Goal: Information Seeking & Learning: Learn about a topic

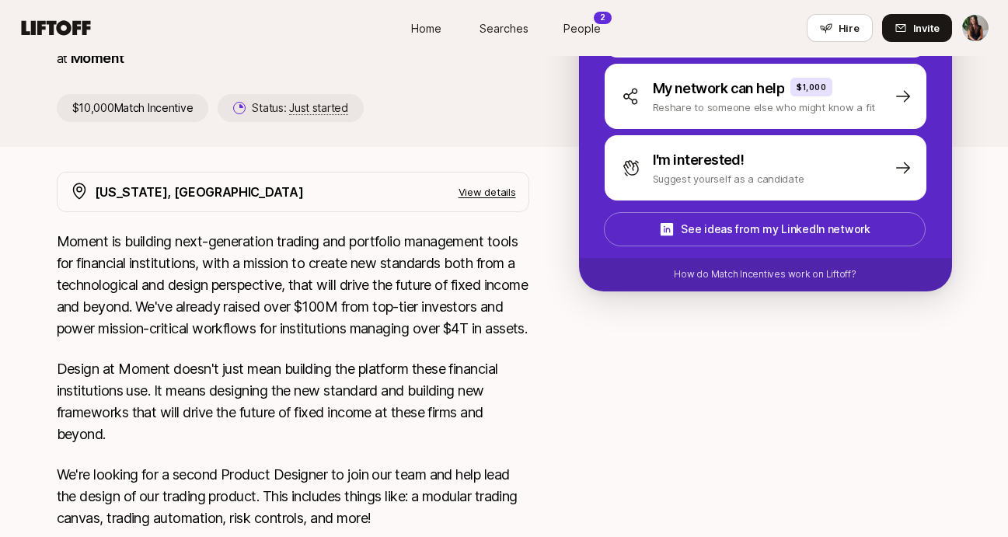
scroll to position [153, 0]
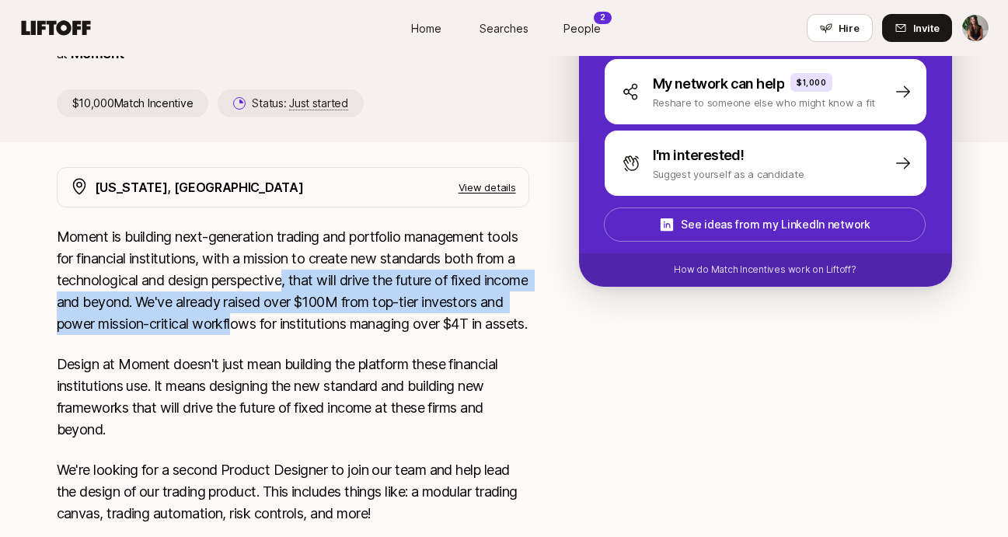
drag, startPoint x: 289, startPoint y: 288, endPoint x: 322, endPoint y: 336, distance: 58.6
click at [322, 335] on p "Moment is building next-generation trading and portfolio management tools for f…" at bounding box center [293, 280] width 472 height 109
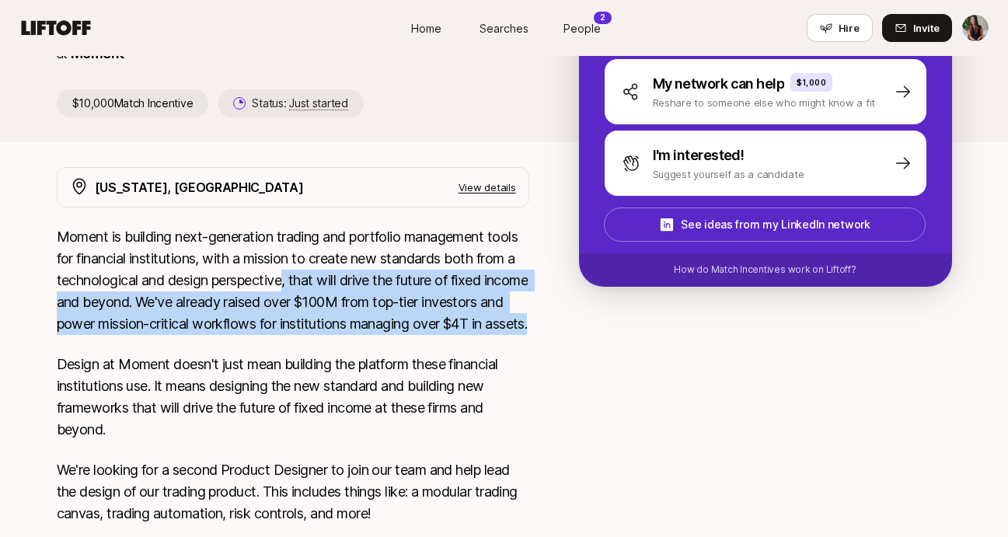
click at [322, 335] on p "Moment is building next-generation trading and portfolio management tools for f…" at bounding box center [293, 280] width 472 height 109
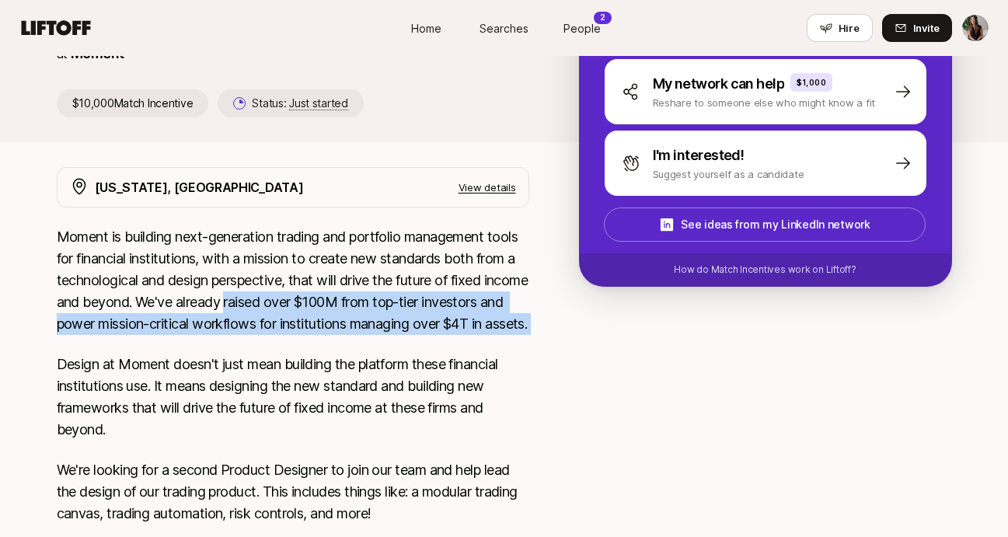
drag, startPoint x: 322, startPoint y: 336, endPoint x: 267, endPoint y: 268, distance: 87.9
click at [271, 273] on p "Moment is building next-generation trading and portfolio management tools for f…" at bounding box center [293, 280] width 472 height 109
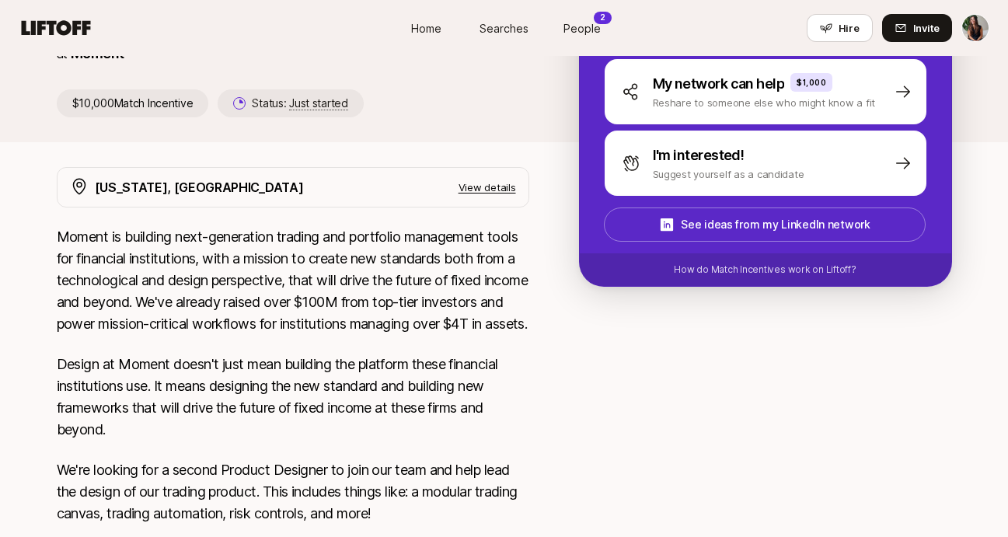
click at [267, 268] on p "Moment is building next-generation trading and portfolio management tools for f…" at bounding box center [293, 280] width 472 height 109
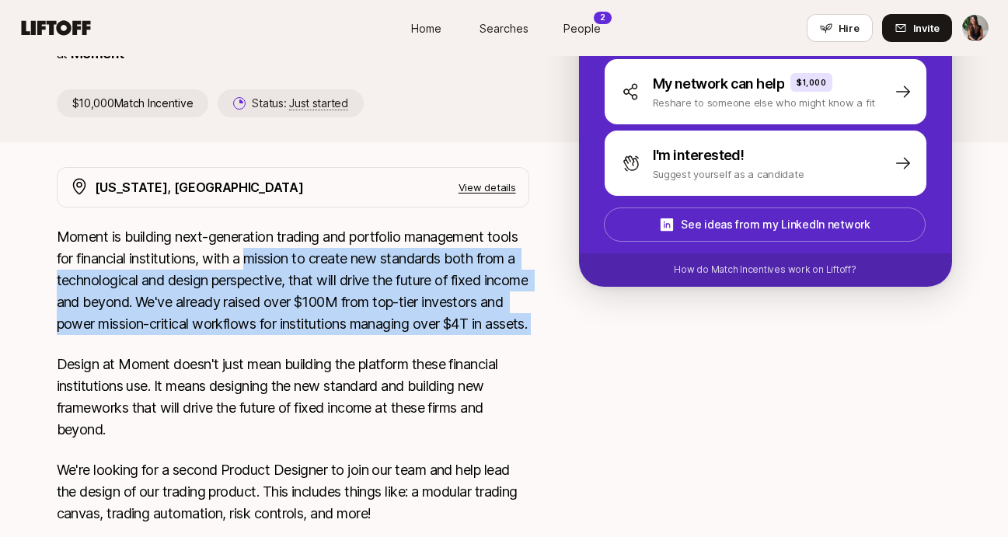
drag, startPoint x: 267, startPoint y: 268, endPoint x: 346, endPoint y: 350, distance: 113.8
click at [345, 335] on p "Moment is building next-generation trading and portfolio management tools for f…" at bounding box center [293, 280] width 472 height 109
click at [346, 335] on p "Moment is building next-generation trading and portfolio management tools for f…" at bounding box center [293, 280] width 472 height 109
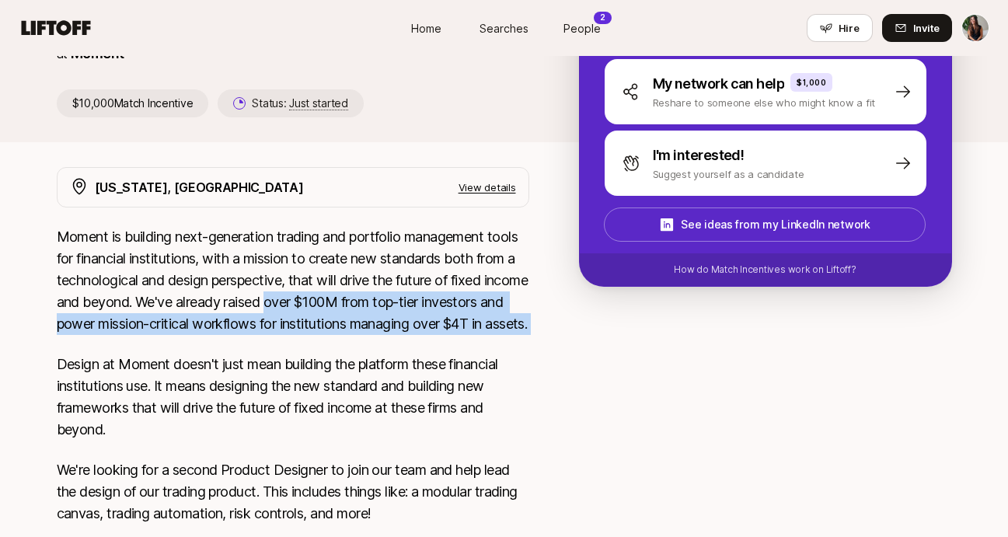
drag, startPoint x: 346, startPoint y: 350, endPoint x: 308, endPoint y: 282, distance: 77.9
click at [310, 286] on p "Moment is building next-generation trading and portfolio management tools for f…" at bounding box center [293, 280] width 472 height 109
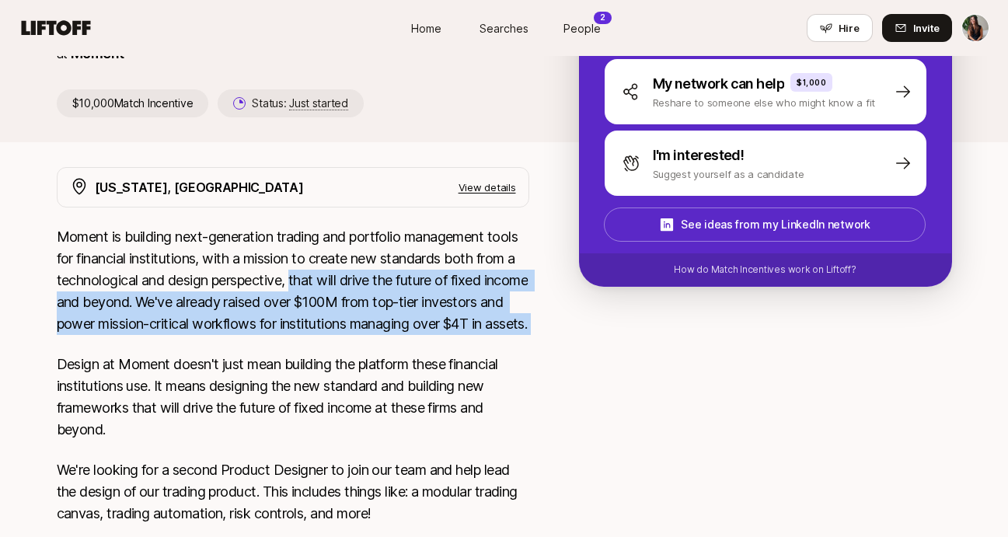
click at [308, 282] on p "Moment is building next-generation trading and portfolio management tools for f…" at bounding box center [293, 280] width 472 height 109
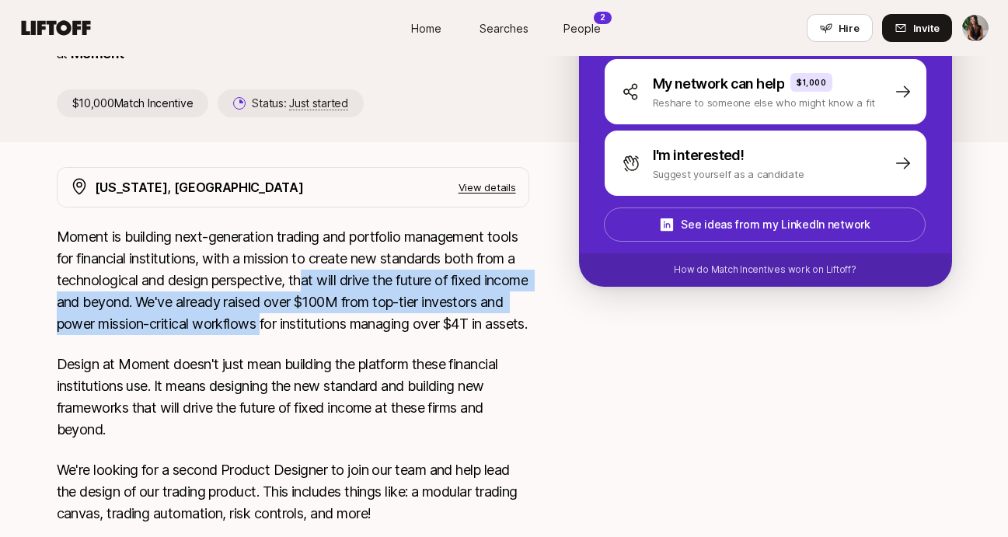
drag, startPoint x: 308, startPoint y: 282, endPoint x: 356, endPoint y: 333, distance: 69.3
click at [356, 333] on p "Moment is building next-generation trading and portfolio management tools for f…" at bounding box center [293, 280] width 472 height 109
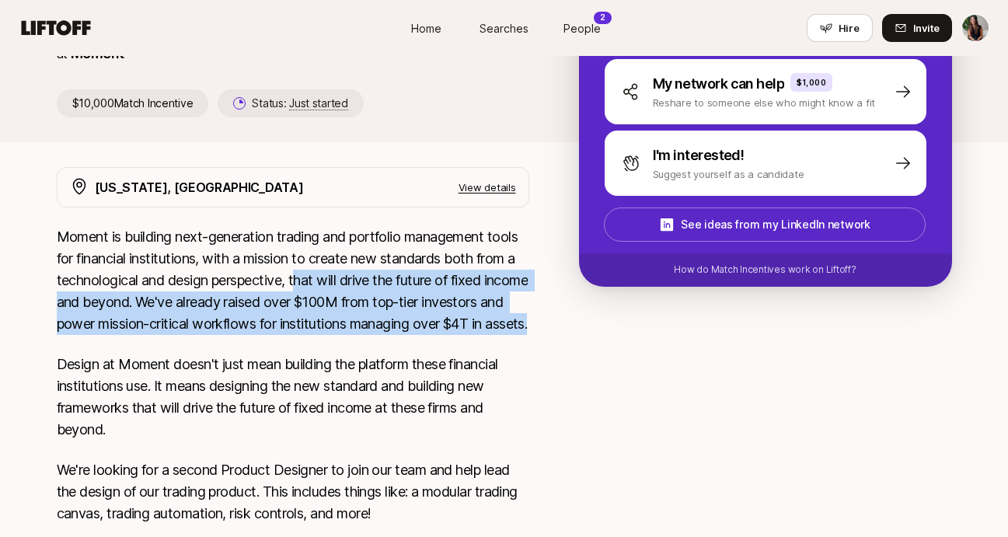
drag, startPoint x: 358, startPoint y: 350, endPoint x: 299, endPoint y: 276, distance: 94.5
click at [299, 276] on p "Moment is building next-generation trading and portfolio management tools for f…" at bounding box center [293, 280] width 472 height 109
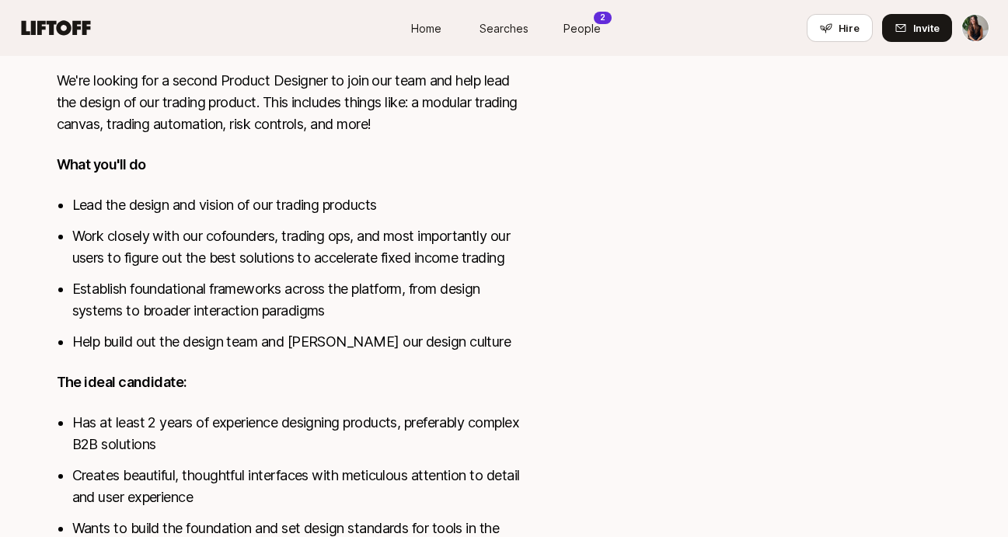
scroll to position [555, 0]
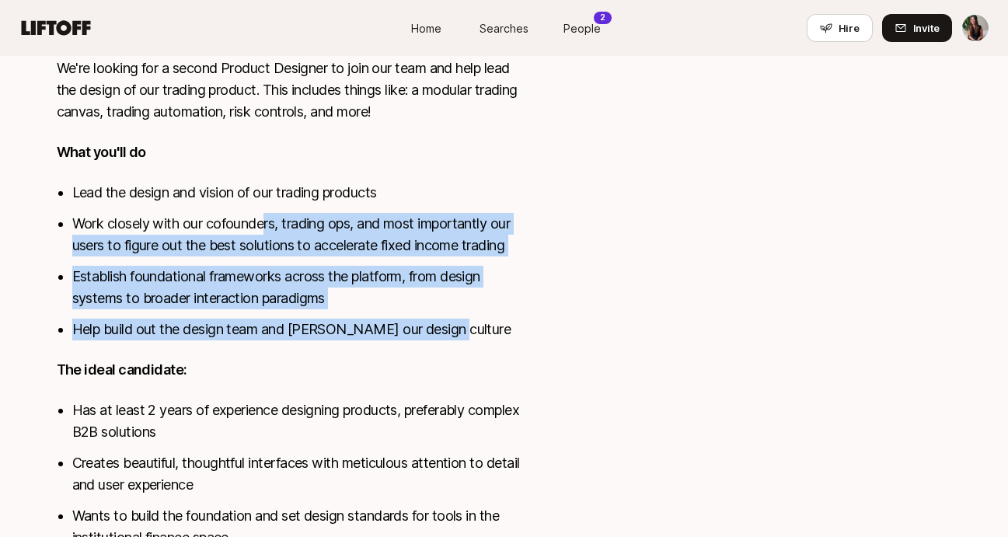
drag, startPoint x: 267, startPoint y: 244, endPoint x: 490, endPoint y: 358, distance: 251.2
click at [489, 340] on ul "Lead the design and vision of our trading products Work closely with our cofoun…" at bounding box center [300, 261] width 457 height 159
click at [490, 340] on li "Help build out the design team and [PERSON_NAME] our design culture" at bounding box center [300, 330] width 457 height 22
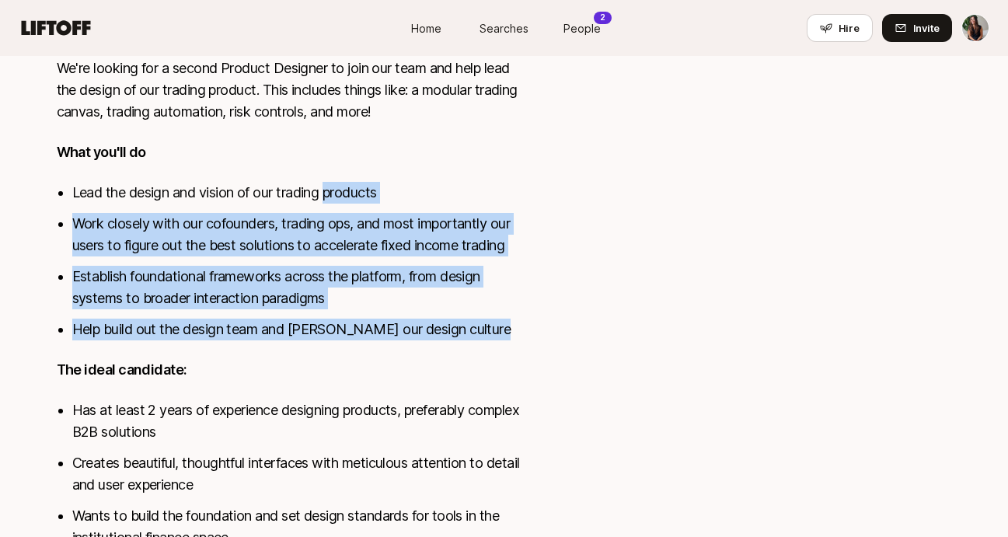
drag, startPoint x: 490, startPoint y: 358, endPoint x: 371, endPoint y: 210, distance: 190.6
click at [371, 210] on ul "Lead the design and vision of our trading products Work closely with our cofoun…" at bounding box center [300, 261] width 457 height 159
click at [371, 204] on li "Lead the design and vision of our trading products" at bounding box center [300, 193] width 457 height 22
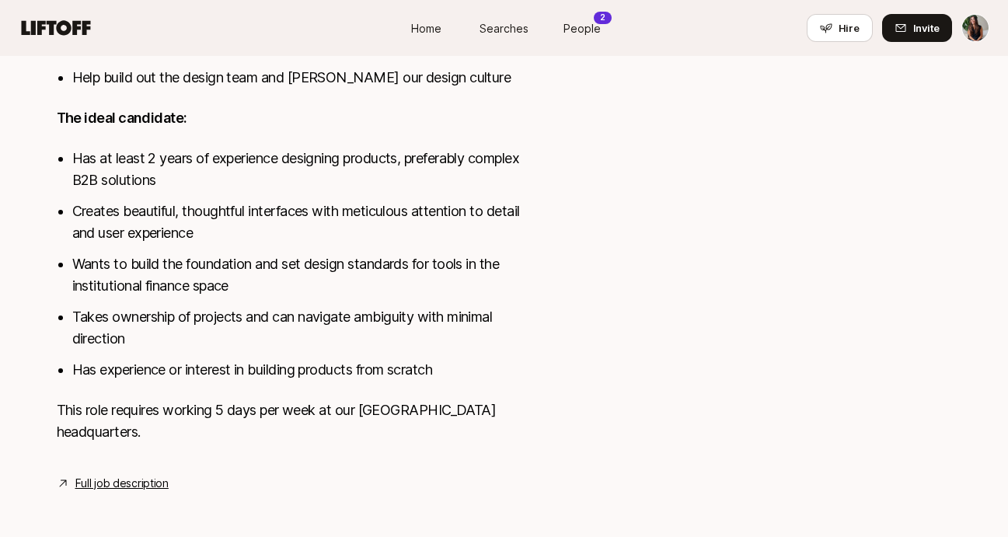
scroll to position [812, 0]
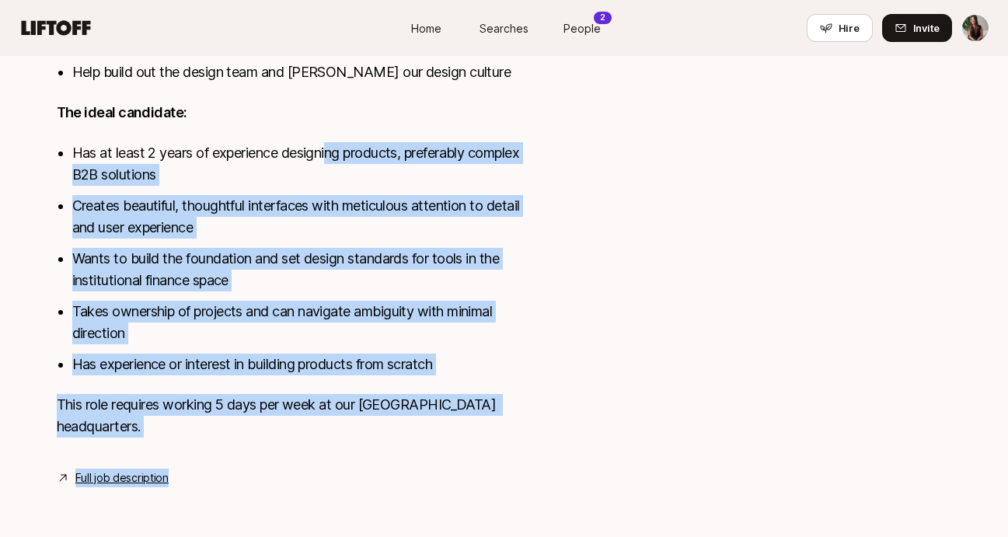
drag, startPoint x: 332, startPoint y: 183, endPoint x: 559, endPoint y: 416, distance: 325.3
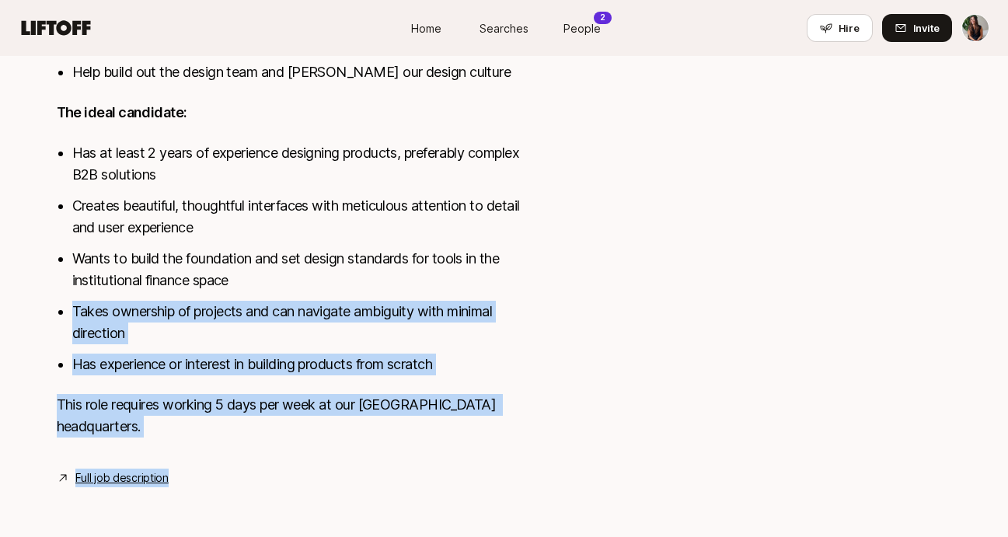
drag, startPoint x: 559, startPoint y: 416, endPoint x: 481, endPoint y: 296, distance: 143.3
click at [481, 291] on li "Wants to build the foundation and set design standards for tools in the institu…" at bounding box center [300, 270] width 457 height 44
